Goal: Check status: Check status

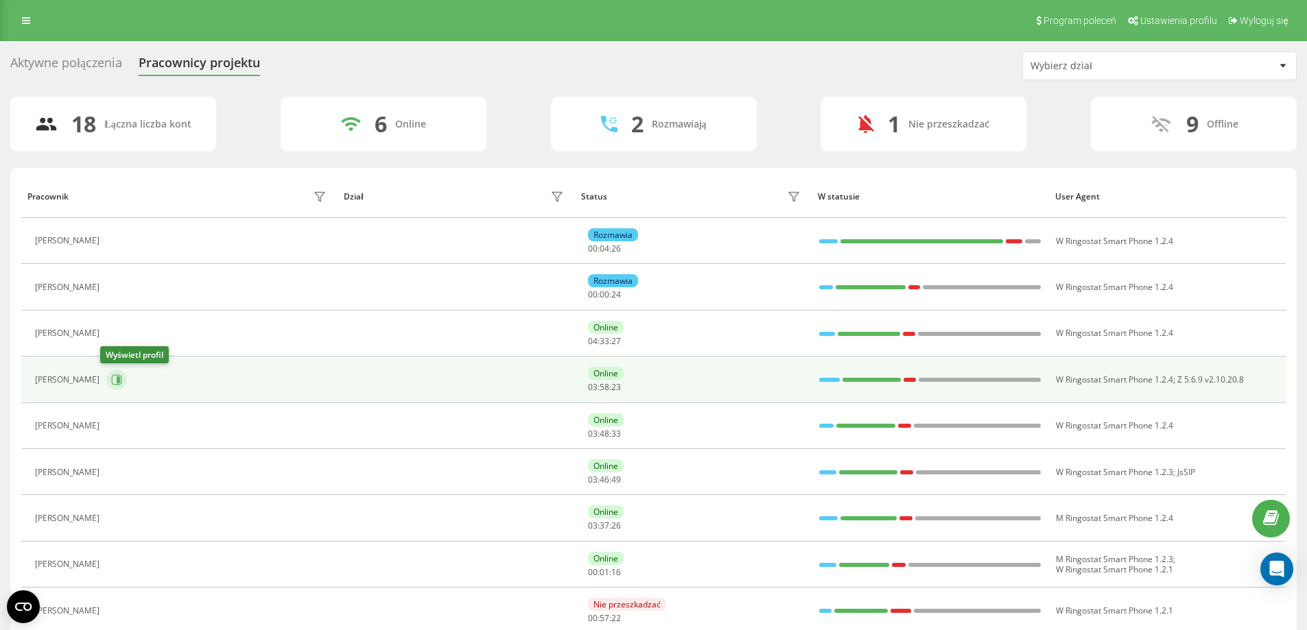
click at [111, 381] on icon at bounding box center [116, 380] width 11 height 11
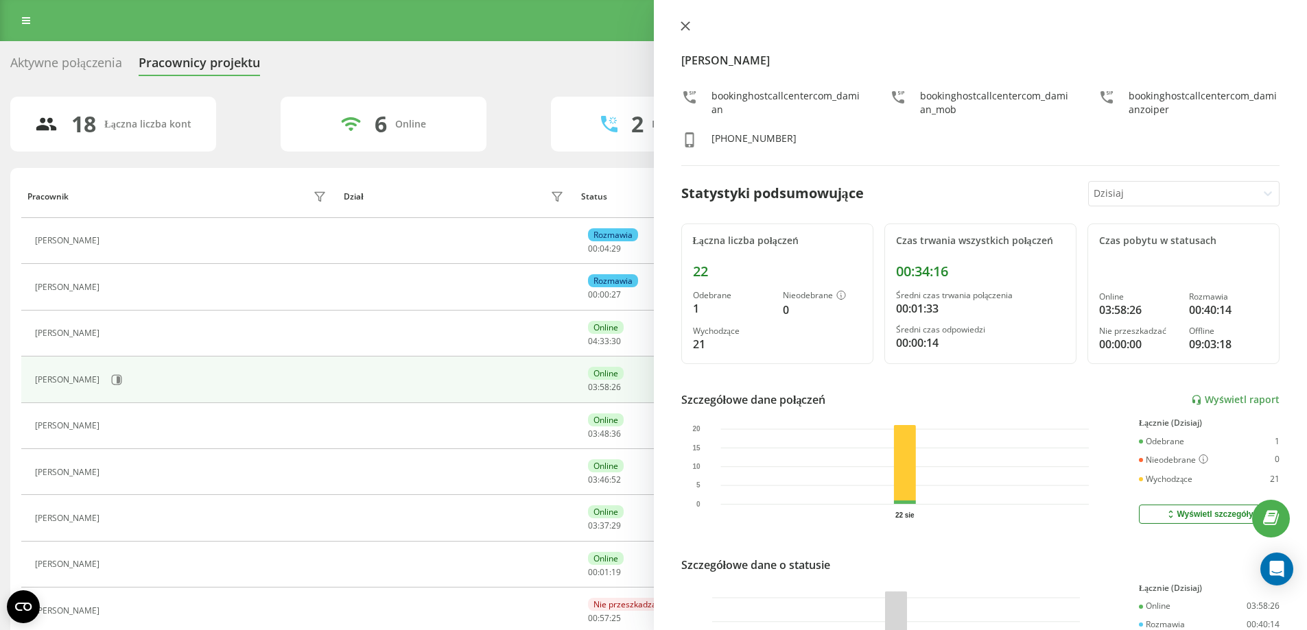
click at [686, 23] on icon at bounding box center [685, 26] width 10 height 10
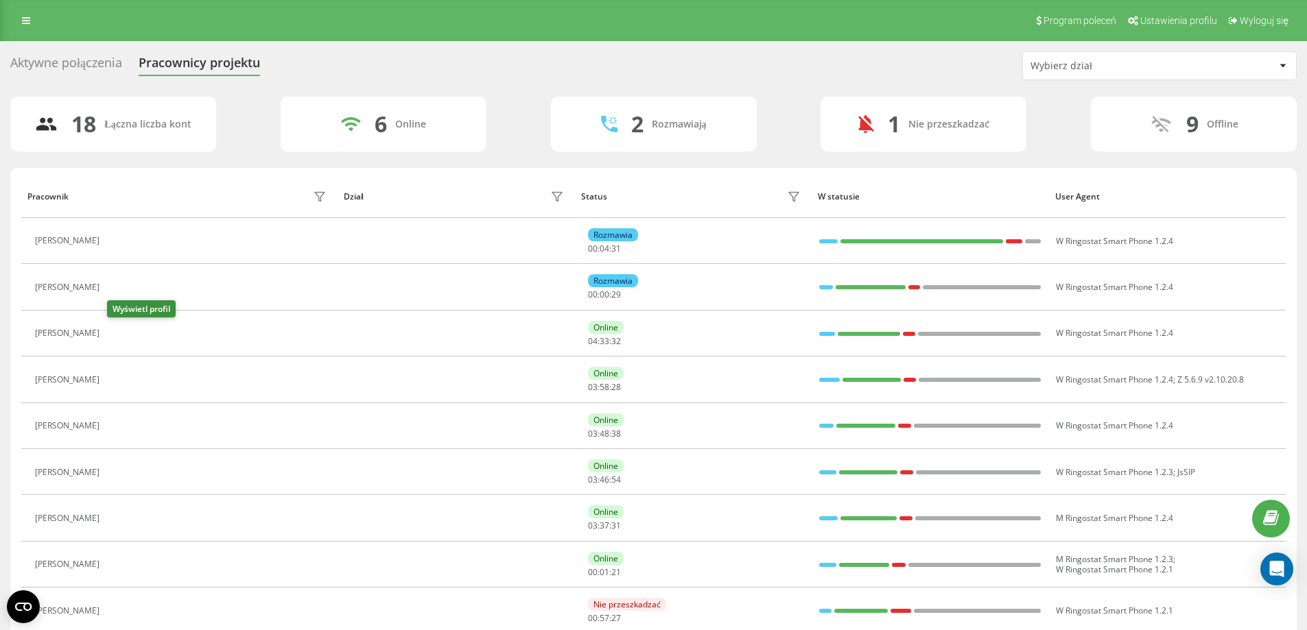
click at [115, 338] on icon at bounding box center [115, 334] width 10 height 10
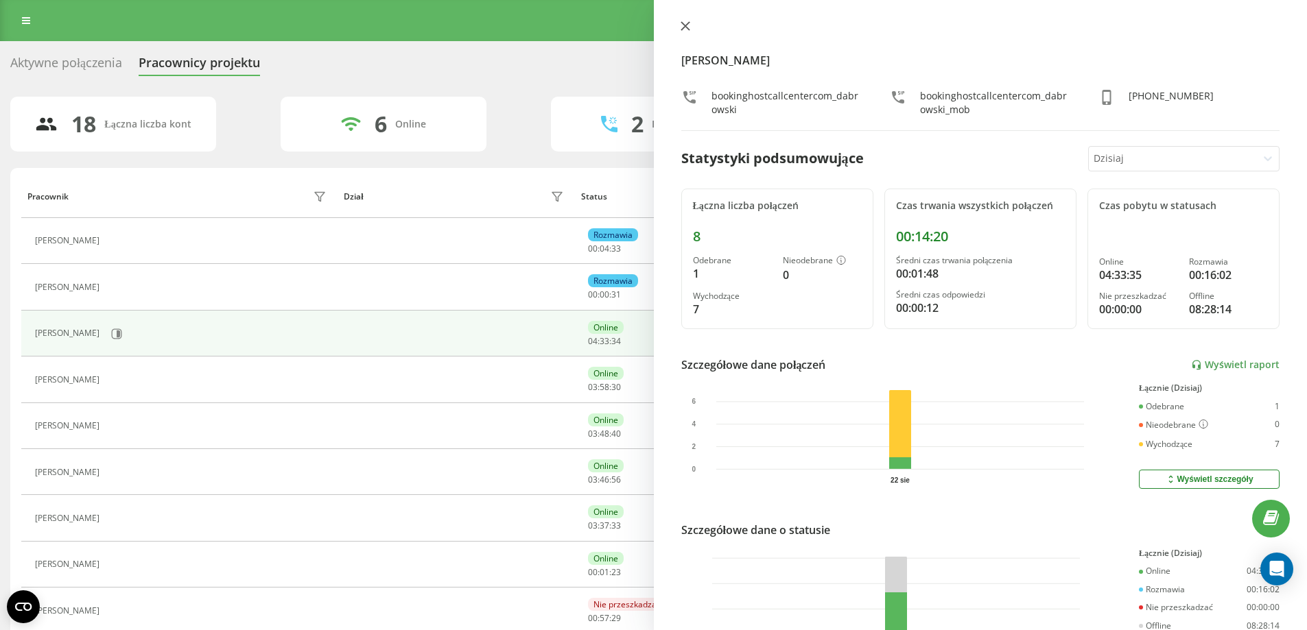
click at [684, 26] on icon at bounding box center [685, 26] width 10 height 10
